Goal: Information Seeking & Learning: Learn about a topic

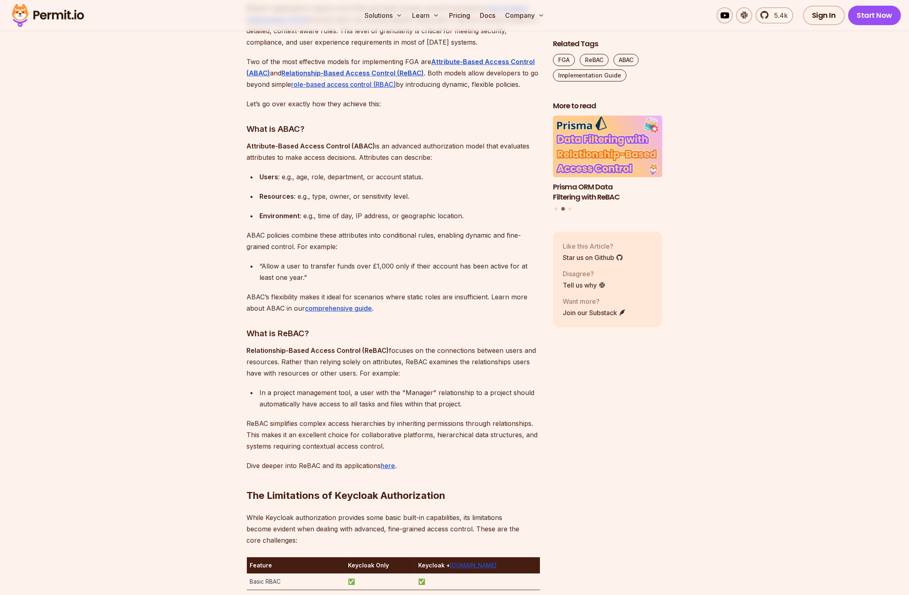
click at [401, 235] on p "ABAC policies combine these attributes into conditional rules, enabling dynamic…" at bounding box center [393, 241] width 293 height 23
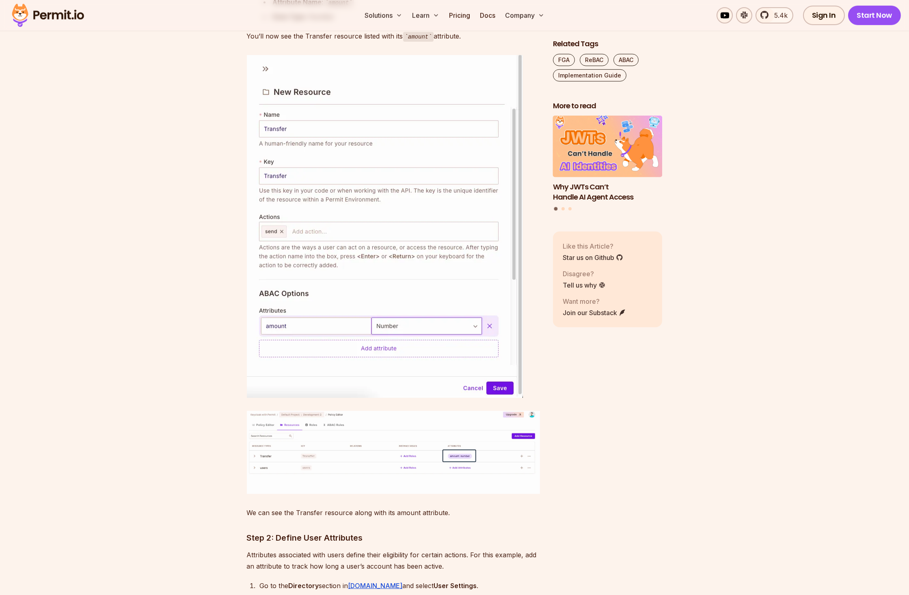
scroll to position [2151, 0]
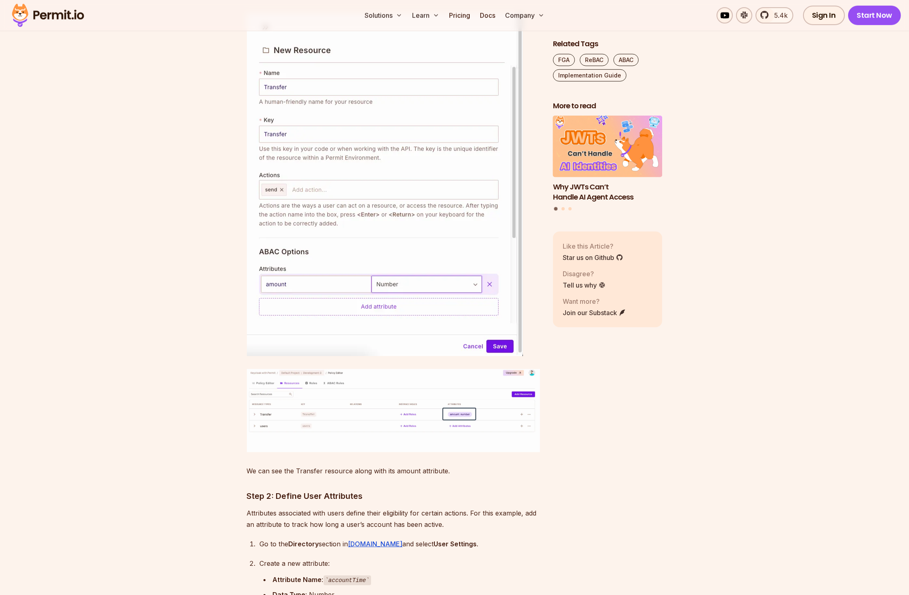
click at [344, 385] on img at bounding box center [393, 411] width 293 height 84
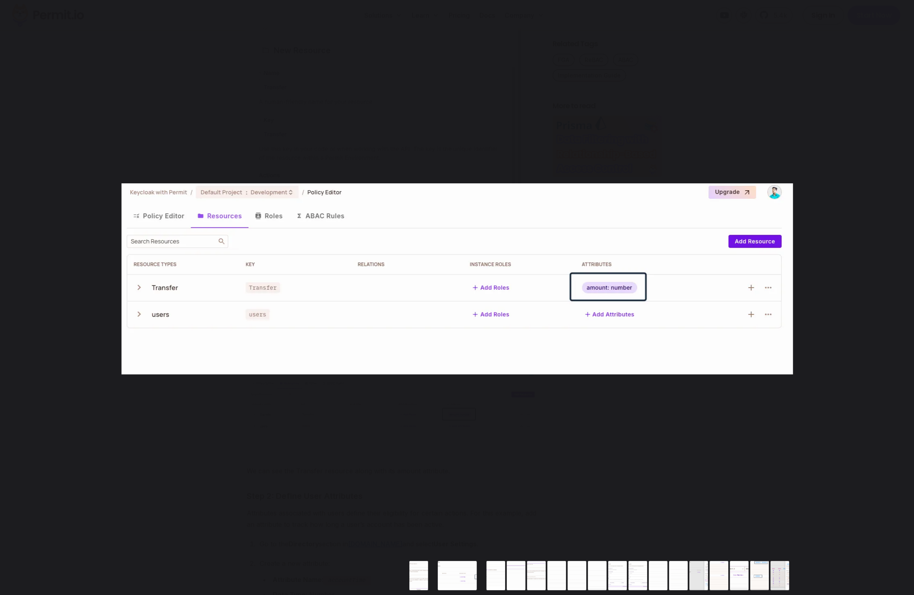
click at [345, 403] on div "You can close this modal content with the ESC key" at bounding box center [457, 279] width 914 height 558
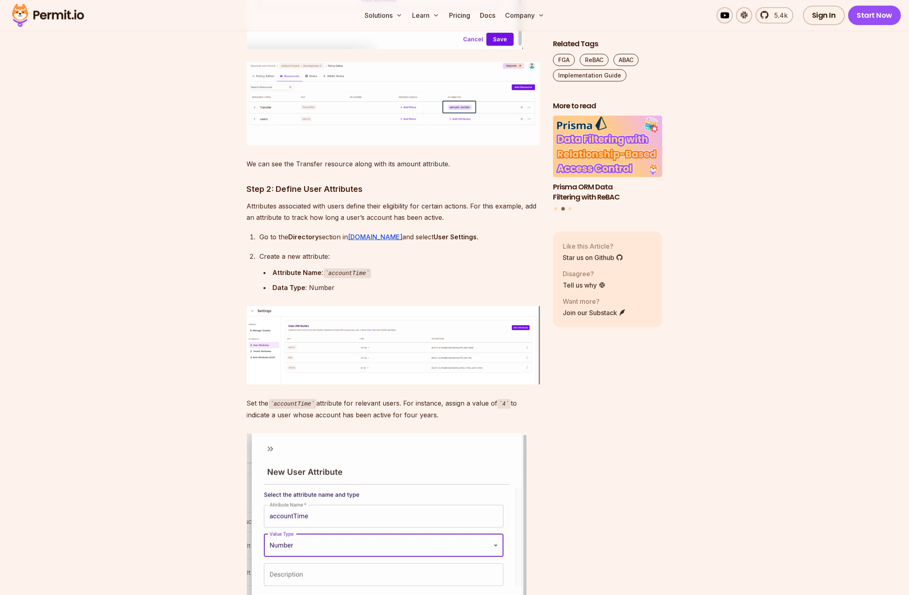
scroll to position [2461, 0]
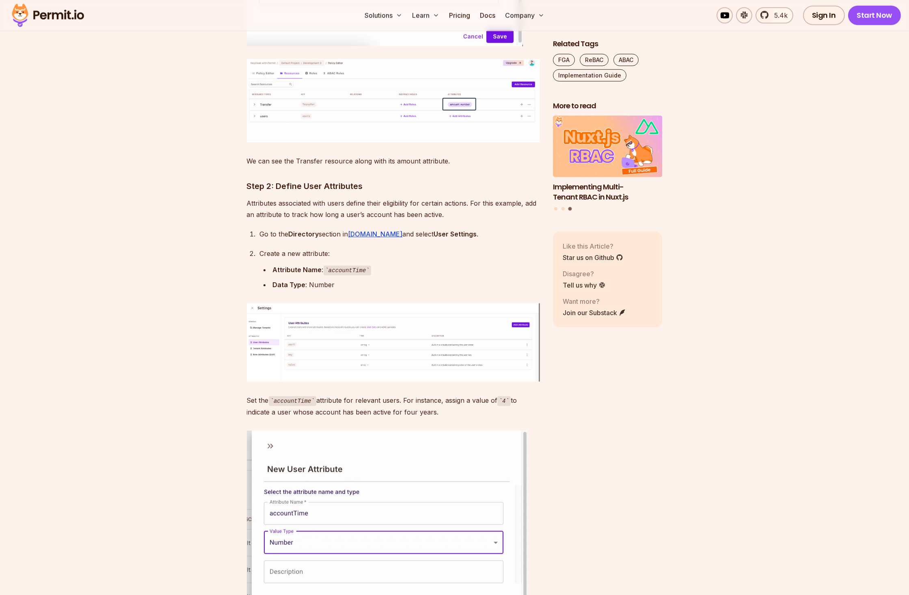
click at [313, 353] on img at bounding box center [393, 343] width 293 height 78
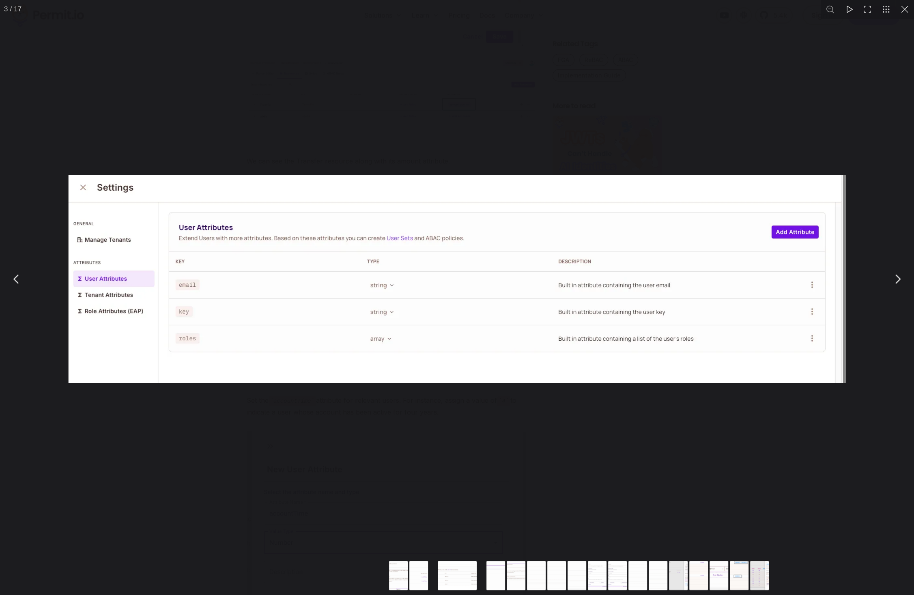
click at [357, 422] on div "You can close this modal content with the ESC key" at bounding box center [457, 279] width 914 height 558
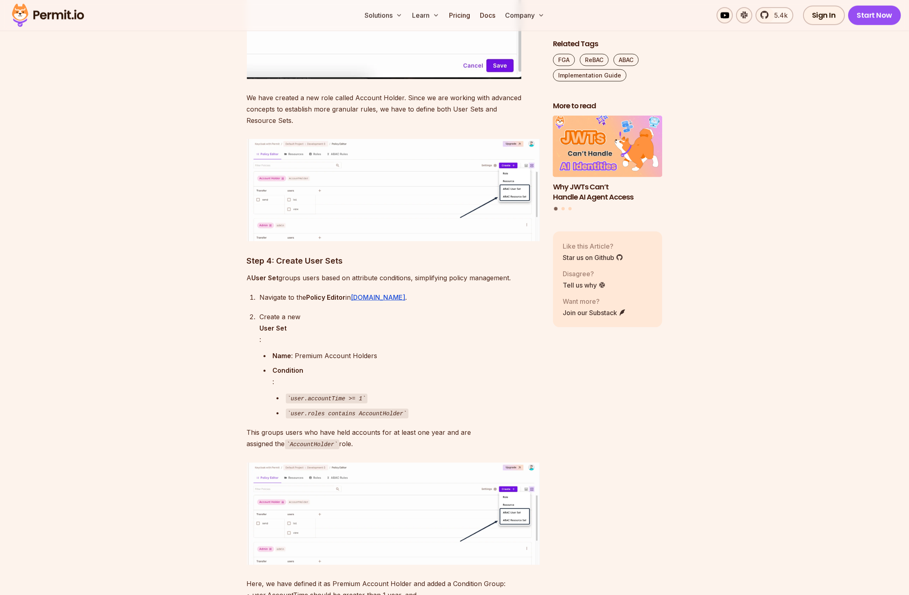
scroll to position [3657, 0]
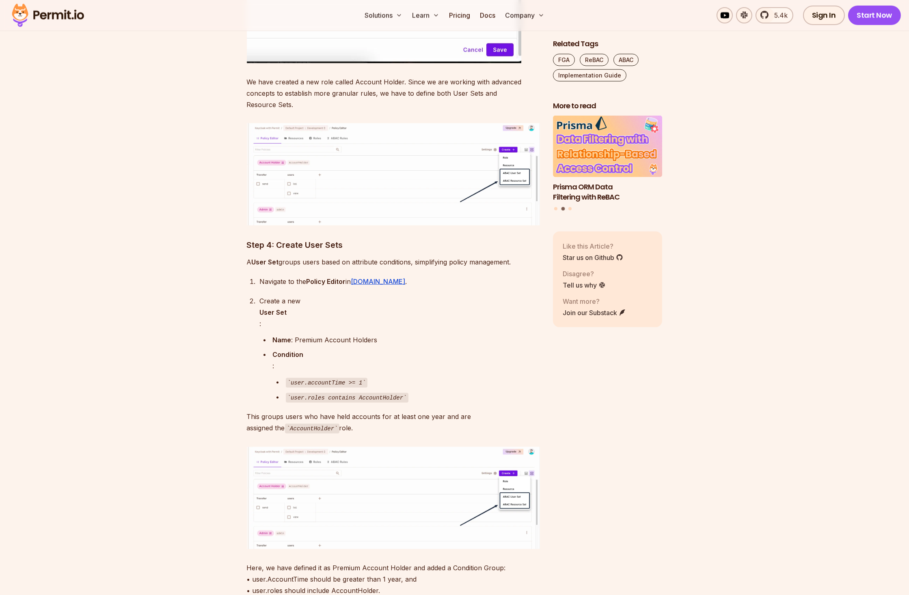
click at [341, 483] on img at bounding box center [393, 498] width 293 height 102
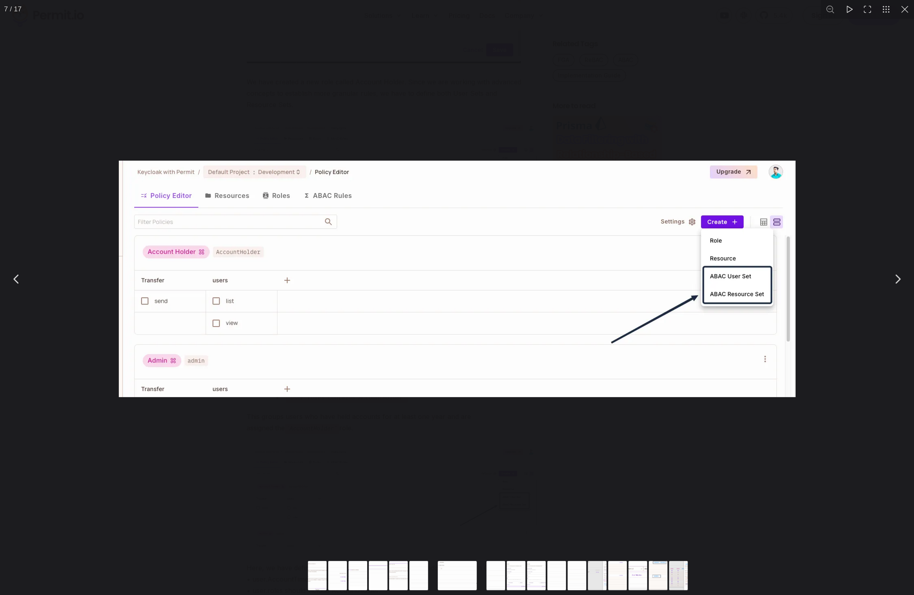
click at [332, 468] on div "You can close this modal content with the ESC key" at bounding box center [457, 279] width 914 height 558
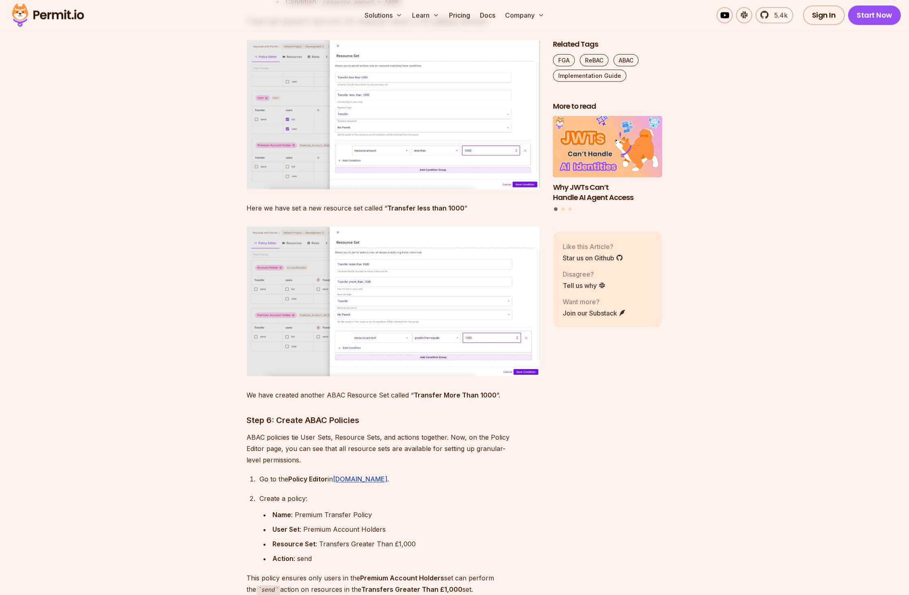
scroll to position [4542, 0]
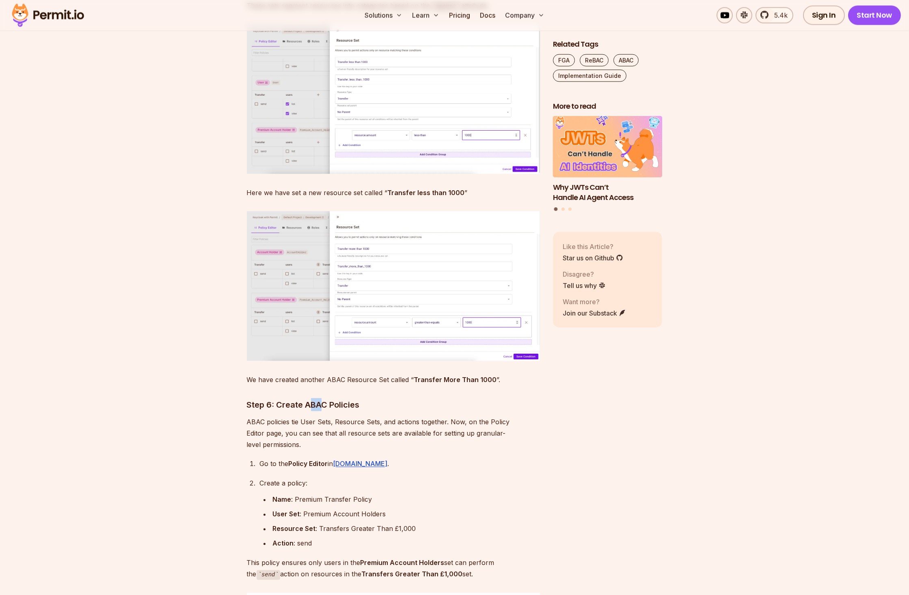
drag, startPoint x: 321, startPoint y: 390, endPoint x: 311, endPoint y: 391, distance: 9.8
click at [311, 399] on h3 "Step 6: Create ABAC Policies" at bounding box center [393, 405] width 293 height 13
click at [356, 416] on p "ABAC policies tie User Sets, Resource Sets, and actions together. Now, on the P…" at bounding box center [393, 433] width 293 height 34
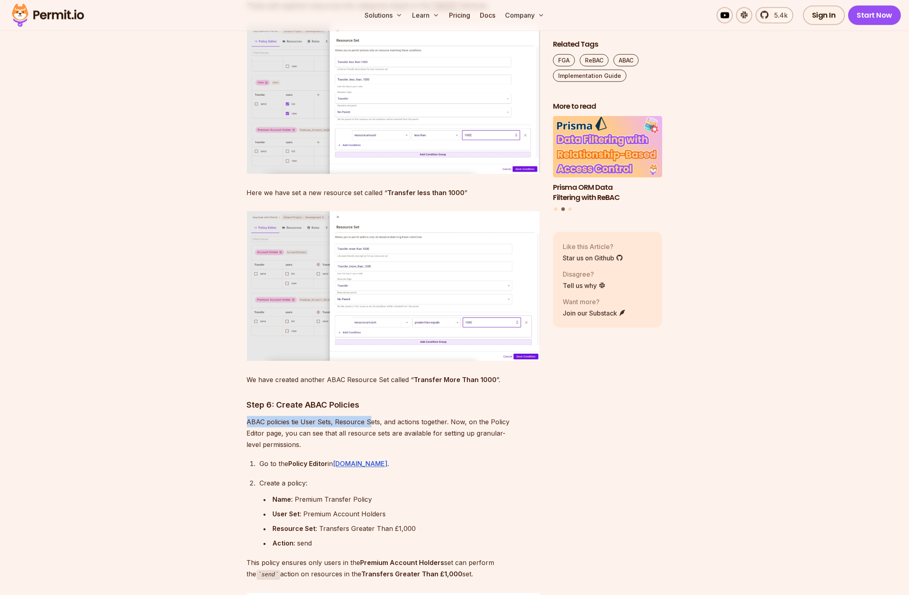
drag, startPoint x: 247, startPoint y: 406, endPoint x: 369, endPoint y: 407, distance: 122.6
click at [369, 416] on p "ABAC policies tie User Sets, Resource Sets, and actions together. Now, on the P…" at bounding box center [393, 433] width 293 height 34
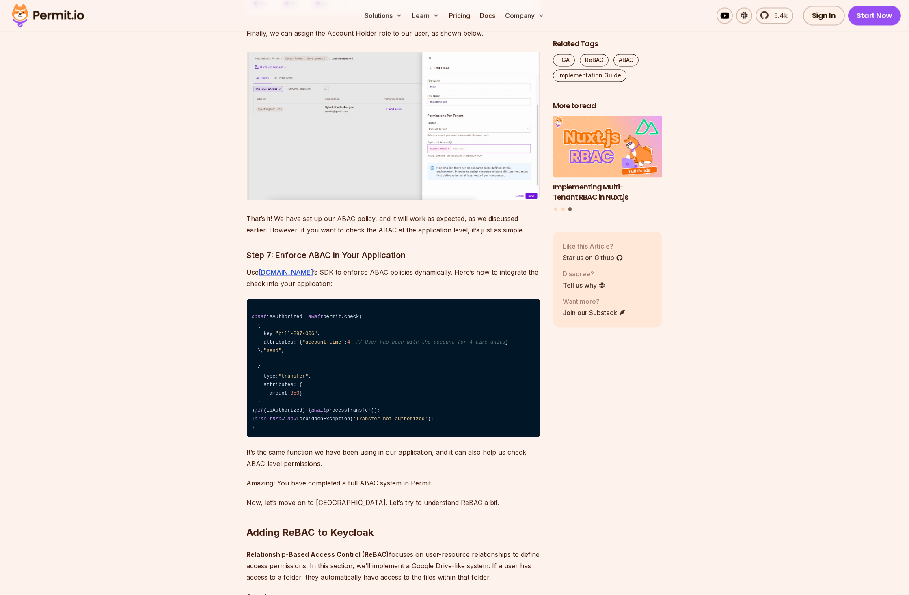
scroll to position [5383, 0]
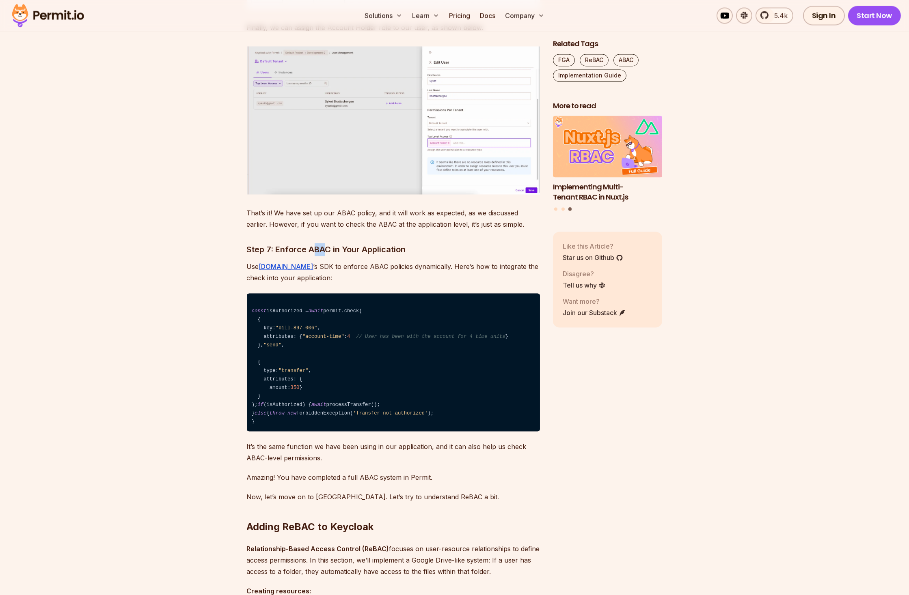
drag, startPoint x: 311, startPoint y: 222, endPoint x: 323, endPoint y: 222, distance: 12.2
click at [323, 243] on h3 "Step 7: Enforce ABAC in Your Application" at bounding box center [393, 249] width 293 height 13
drag, startPoint x: 347, startPoint y: 241, endPoint x: 355, endPoint y: 239, distance: 7.8
click at [355, 261] on p "Use Permit.io ’s SDK to enforce ABAC policies dynamically. Here’s how to integr…" at bounding box center [393, 272] width 293 height 23
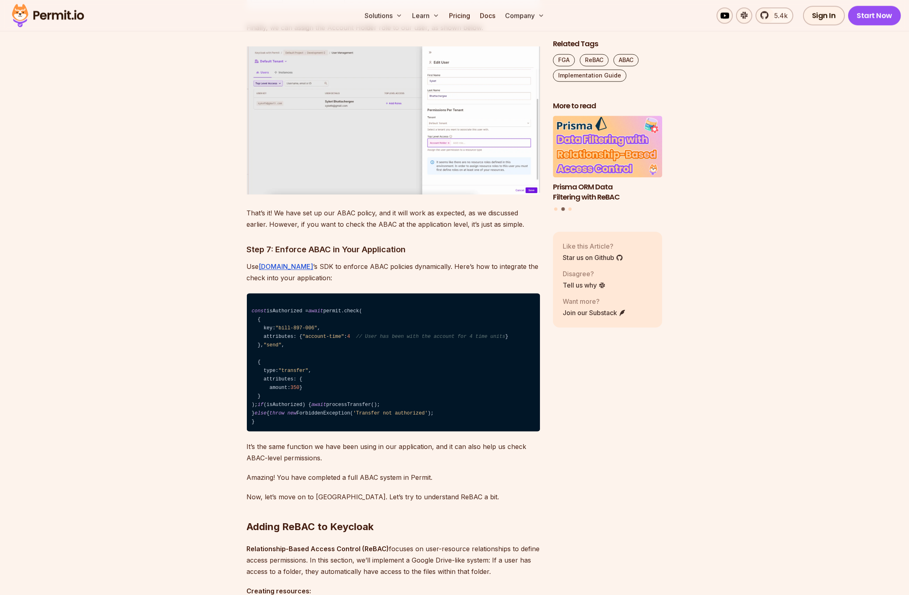
click at [376, 261] on p "Use Permit.io ’s SDK to enforce ABAC policies dynamically. Here’s how to integr…" at bounding box center [393, 272] width 293 height 23
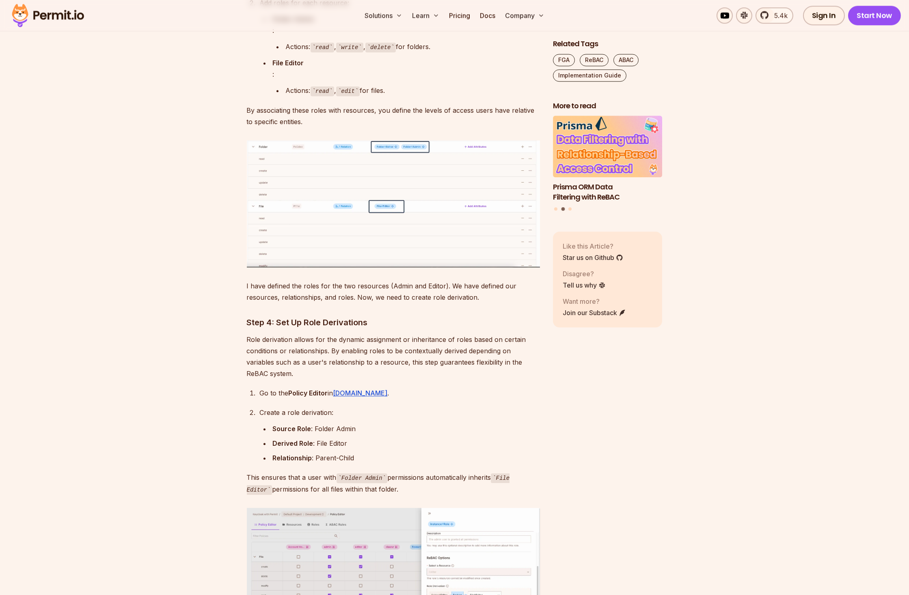
scroll to position [6800, 0]
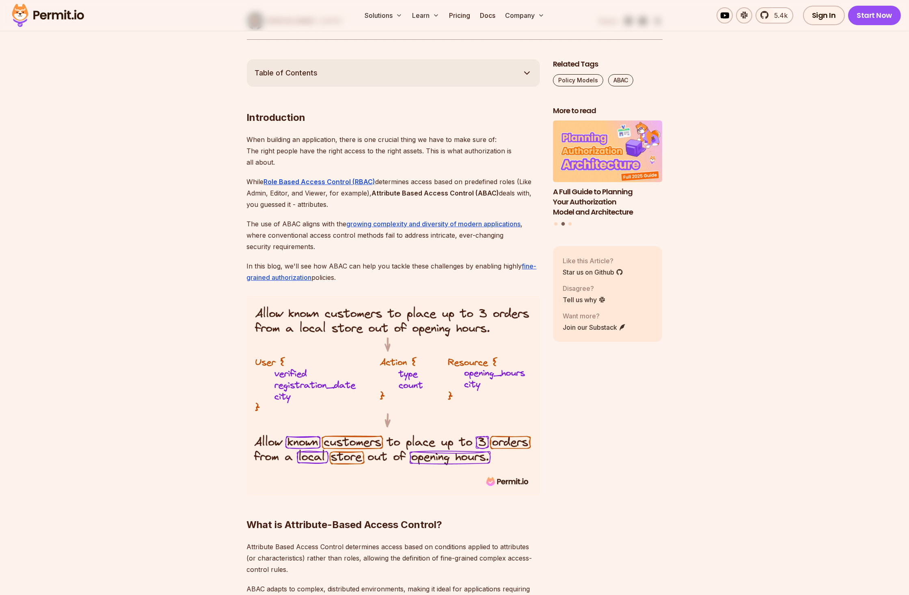
scroll to position [664, 0]
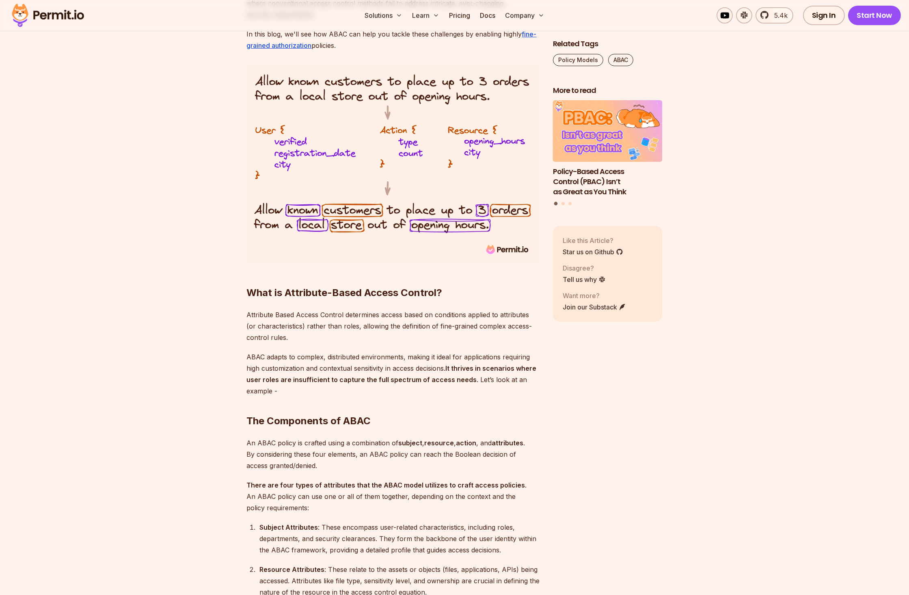
click at [393, 138] on img at bounding box center [393, 164] width 293 height 200
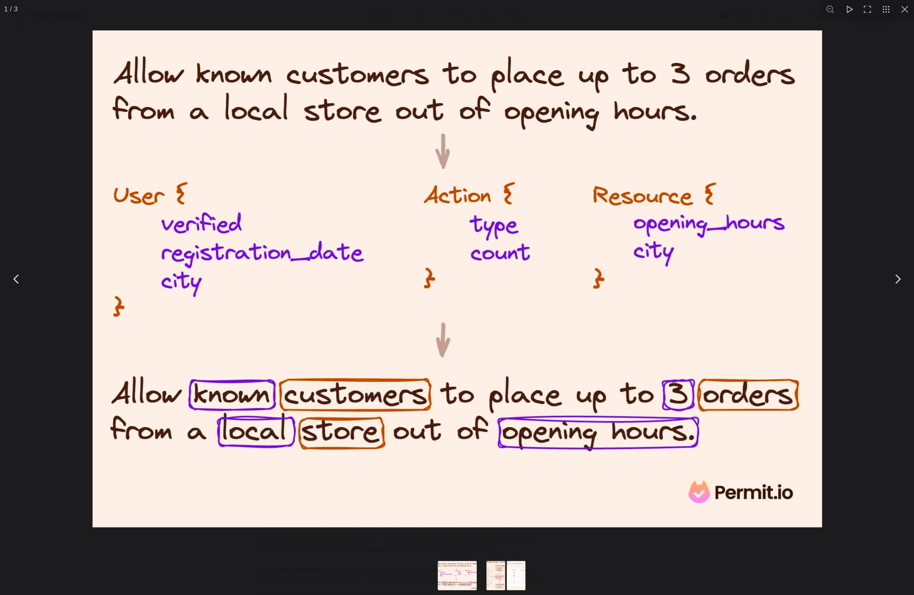
click at [398, 140] on img "You can close this modal content with the ESC key" at bounding box center [458, 278] width 730 height 497
click at [840, 215] on div "You can close this modal content with the ESC key" at bounding box center [457, 279] width 914 height 558
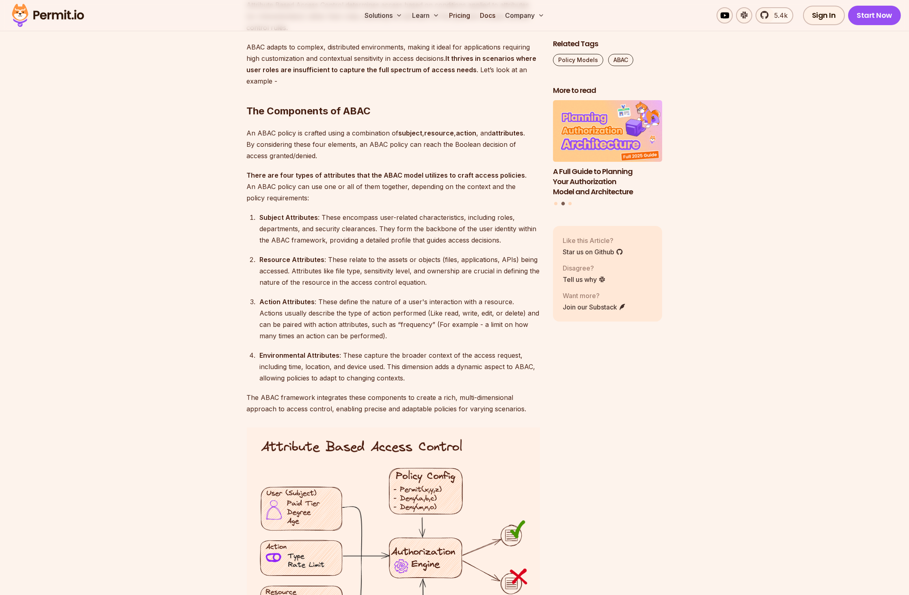
scroll to position [1018, 0]
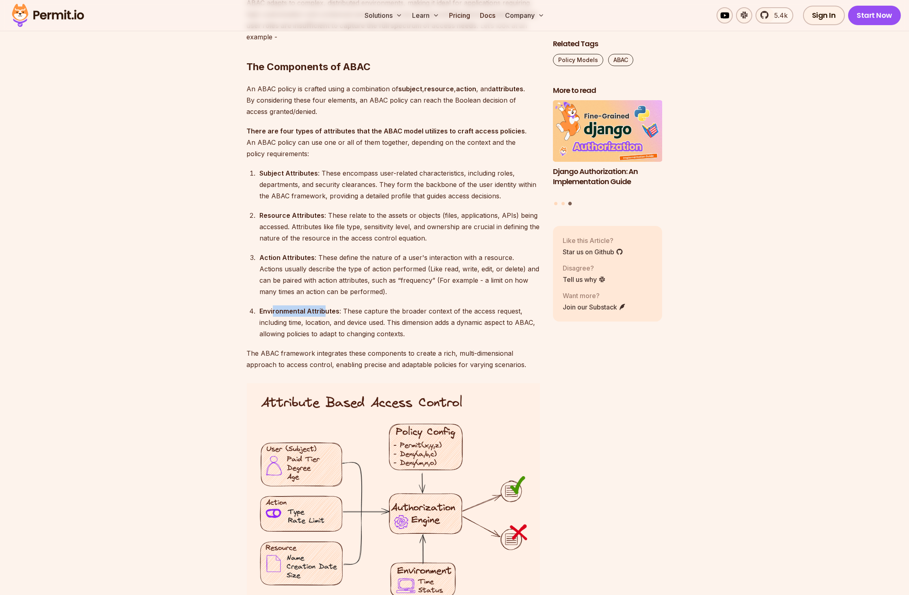
drag, startPoint x: 272, startPoint y: 308, endPoint x: 325, endPoint y: 307, distance: 52.8
click at [325, 307] on strong "Environmental Attributes" at bounding box center [300, 311] width 80 height 8
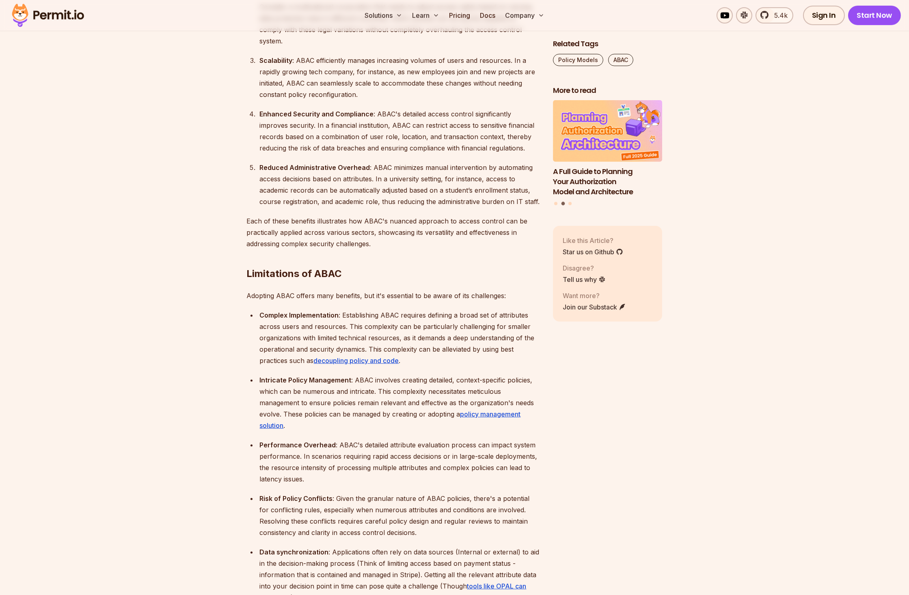
scroll to position [1815, 0]
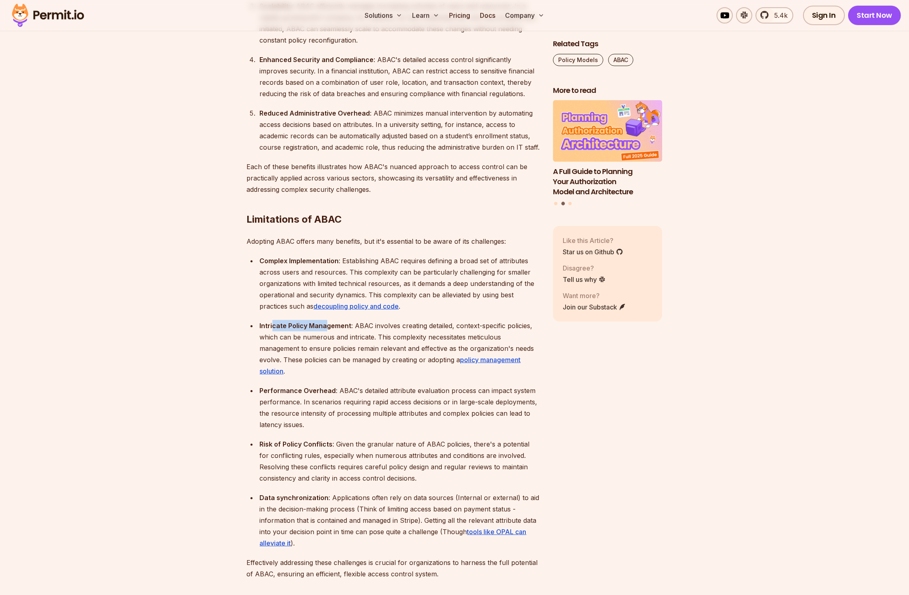
drag, startPoint x: 273, startPoint y: 312, endPoint x: 326, endPoint y: 309, distance: 53.2
click at [326, 322] on strong "Intricate Policy Management" at bounding box center [306, 326] width 92 height 8
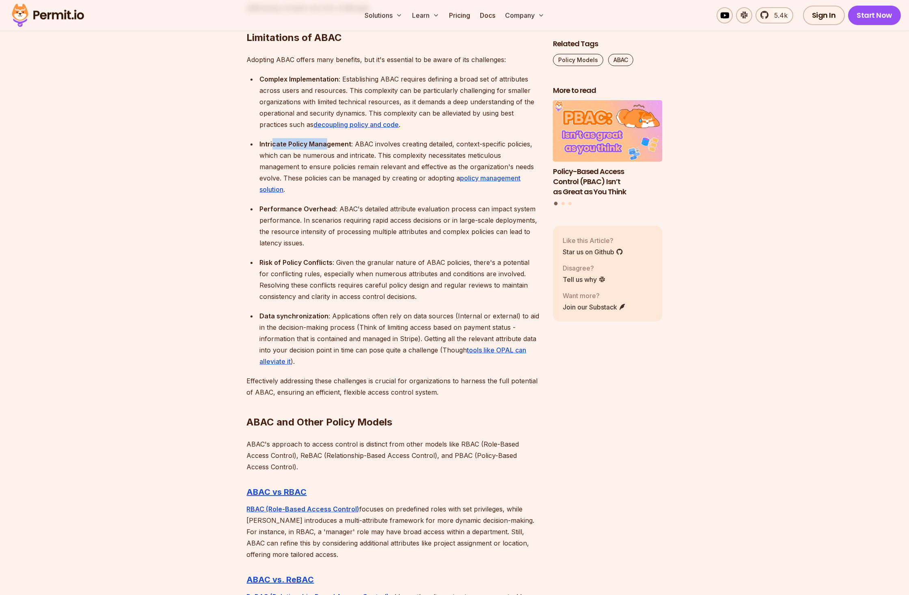
scroll to position [2214, 0]
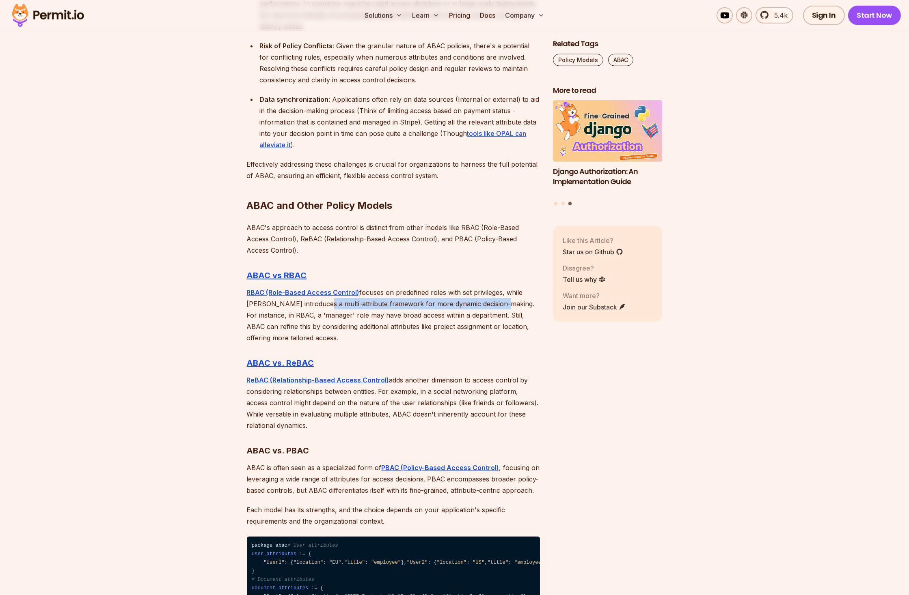
drag, startPoint x: 496, startPoint y: 292, endPoint x: 320, endPoint y: 294, distance: 176.2
click at [320, 294] on p "RBAC (Role-Based Access Control) focuses on predefined roles with set privilege…" at bounding box center [393, 315] width 293 height 57
drag, startPoint x: 266, startPoint y: 302, endPoint x: 321, endPoint y: 302, distance: 55.2
click at [321, 302] on p "RBAC (Role-Based Access Control) focuses on predefined roles with set privilege…" at bounding box center [393, 315] width 293 height 57
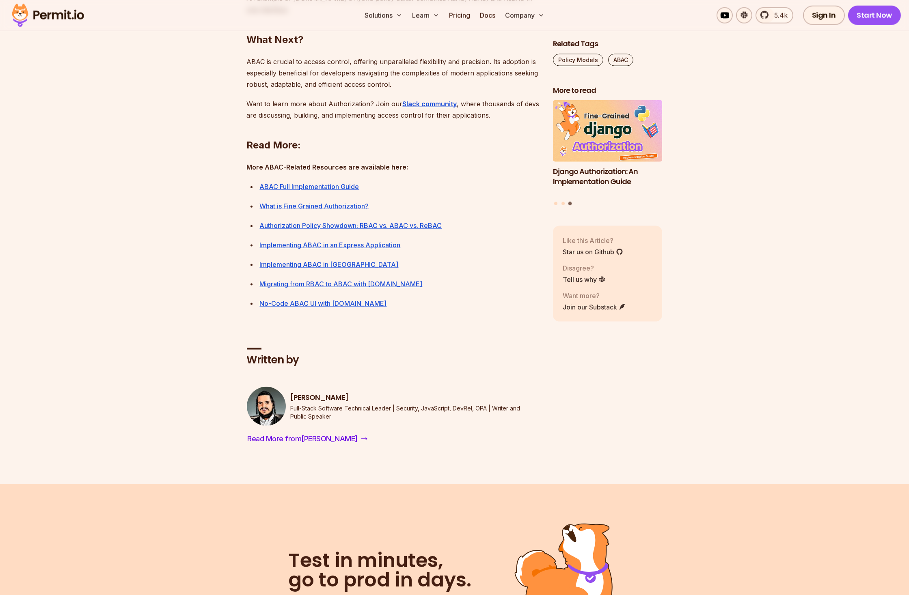
scroll to position [3542, 0]
